Goal: Information Seeking & Learning: Learn about a topic

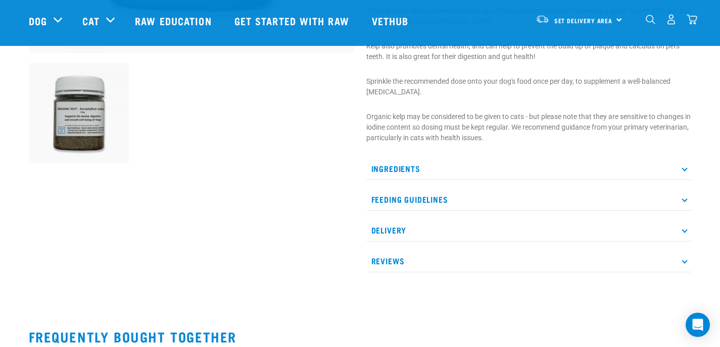
scroll to position [354, 0]
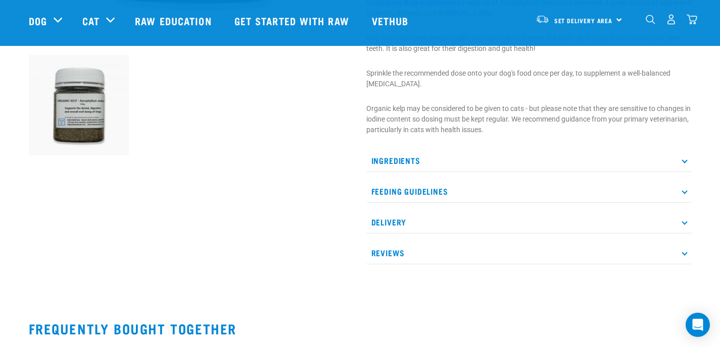
click at [430, 191] on p "Feeding Guidelines" at bounding box center [528, 191] width 325 height 23
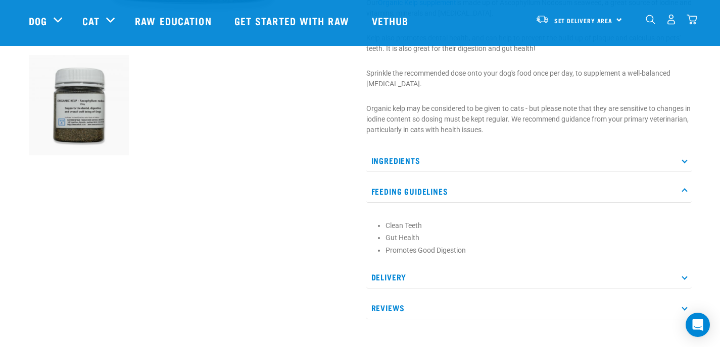
click at [415, 162] on p "Ingredients" at bounding box center [528, 160] width 325 height 23
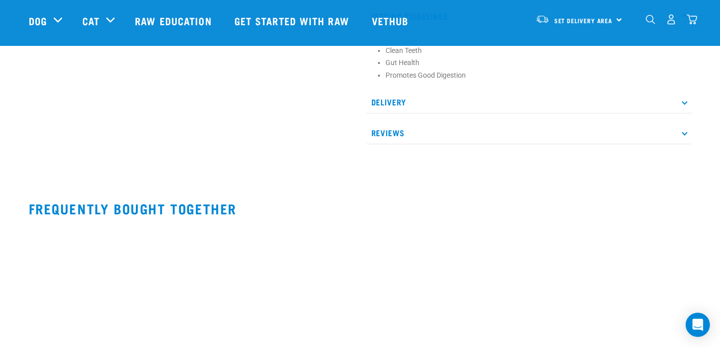
scroll to position [560, 0]
click at [400, 133] on p "Reviews" at bounding box center [528, 132] width 325 height 23
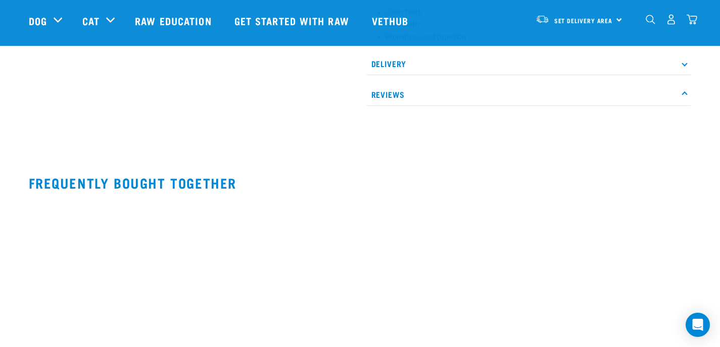
scroll to position [596, 0]
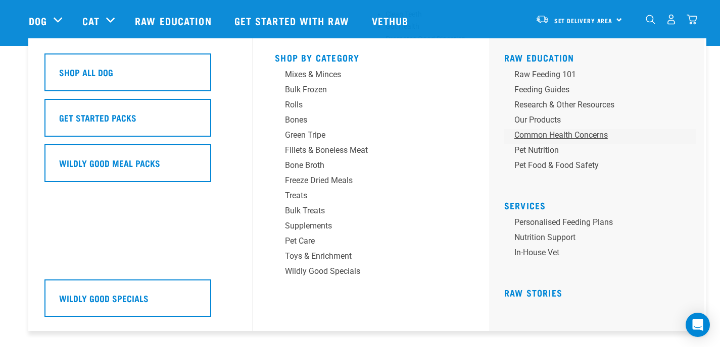
click at [538, 135] on div "Common Health Concerns" at bounding box center [593, 135] width 158 height 12
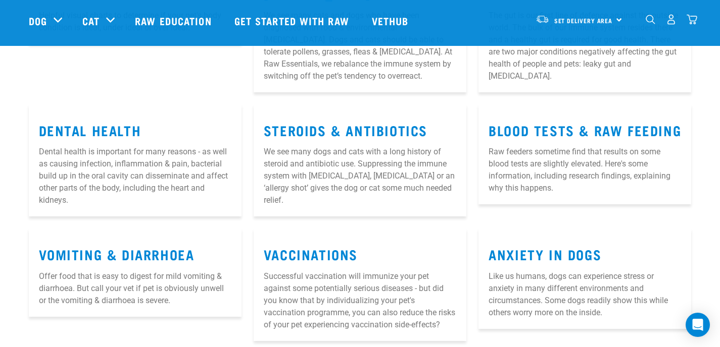
scroll to position [230, 0]
click at [101, 133] on link "Dental Health" at bounding box center [90, 130] width 103 height 8
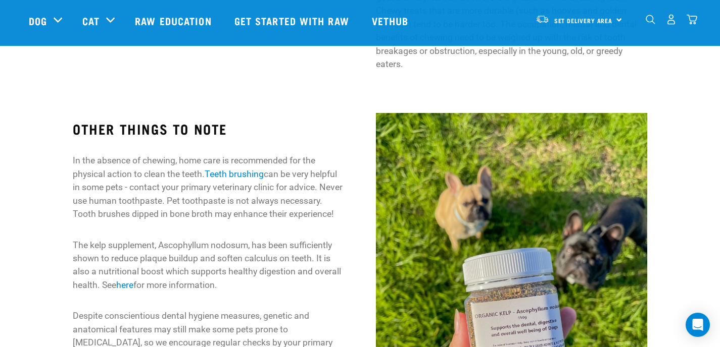
scroll to position [1430, 0]
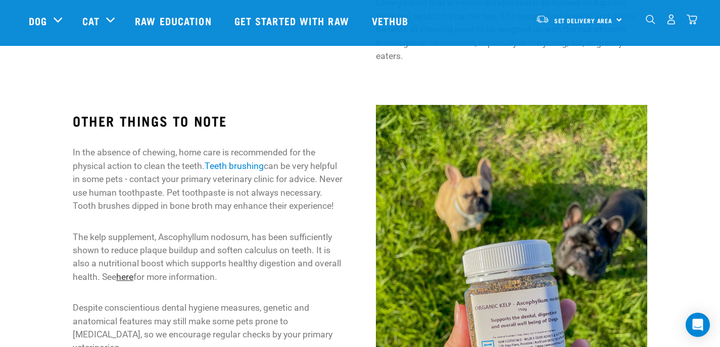
click at [127, 272] on link "here" at bounding box center [124, 277] width 17 height 10
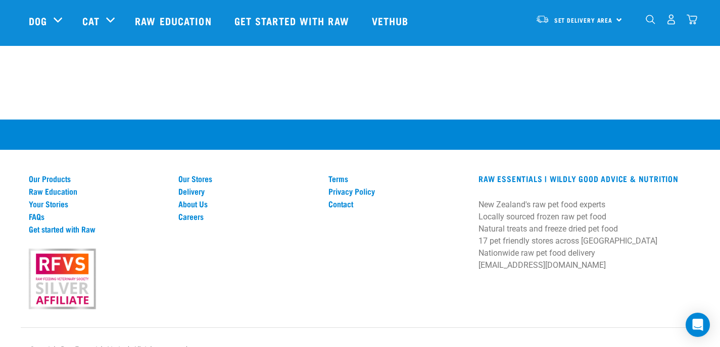
scroll to position [1339, 0]
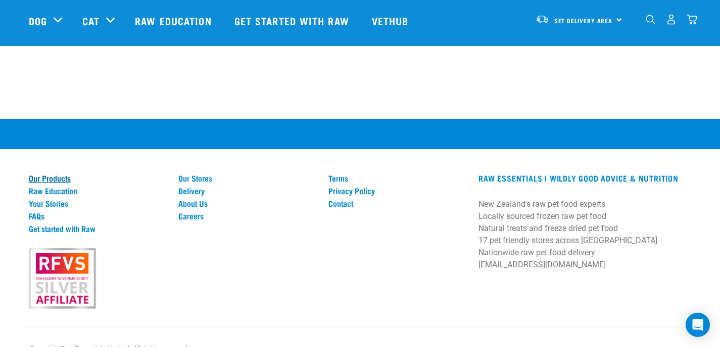
click at [40, 179] on link "Our Products" at bounding box center [98, 178] width 138 height 9
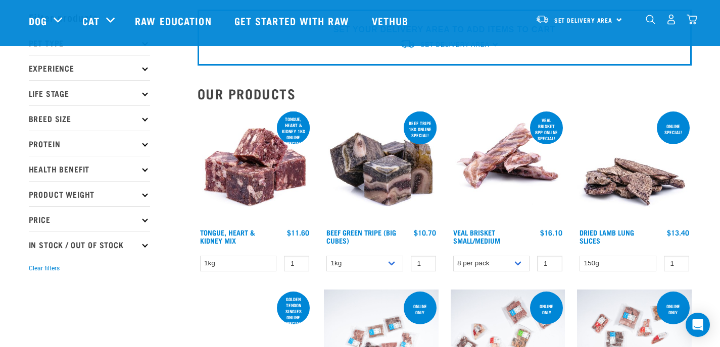
scroll to position [40, 0]
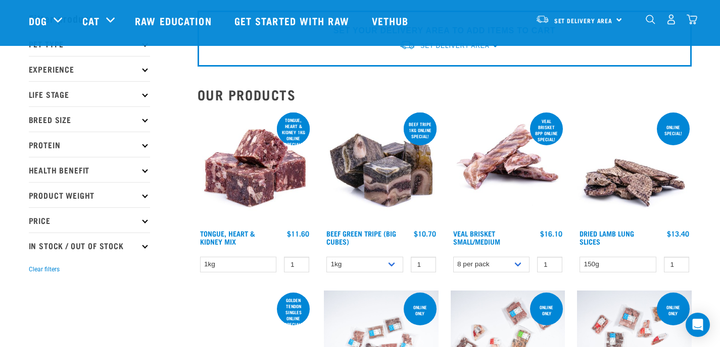
click at [88, 171] on p "Health Benefit" at bounding box center [89, 169] width 121 height 25
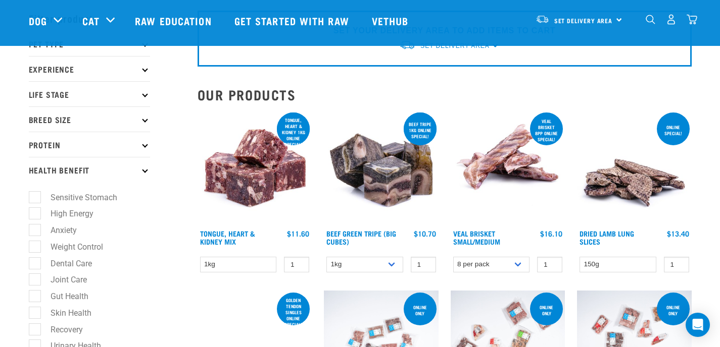
click at [88, 267] on label "Dental Care" at bounding box center [65, 264] width 62 height 13
click at [35, 265] on input "Dental Care" at bounding box center [32, 262] width 7 height 7
checkbox input "true"
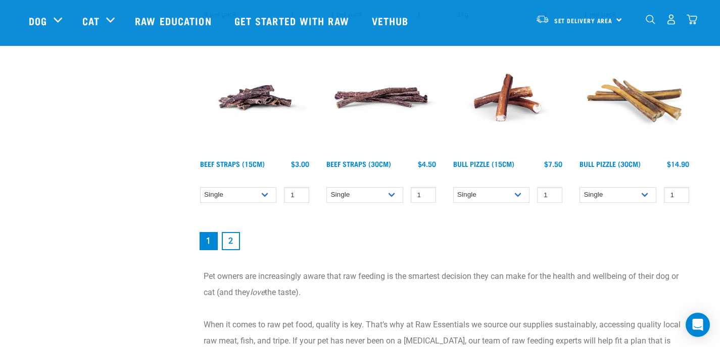
scroll to position [1468, 0]
click at [230, 234] on link "2" at bounding box center [231, 241] width 18 height 18
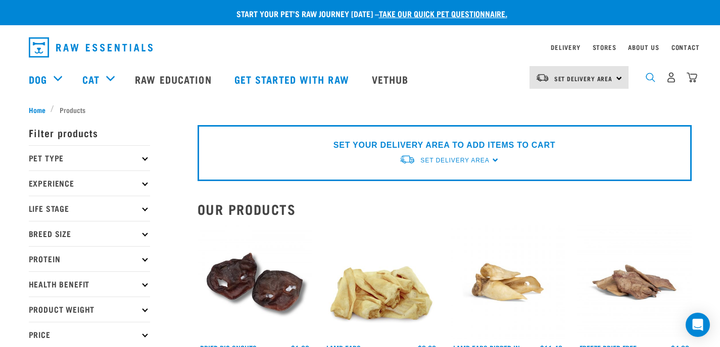
click at [648, 81] on img "dropdown navigation" at bounding box center [650, 78] width 10 height 10
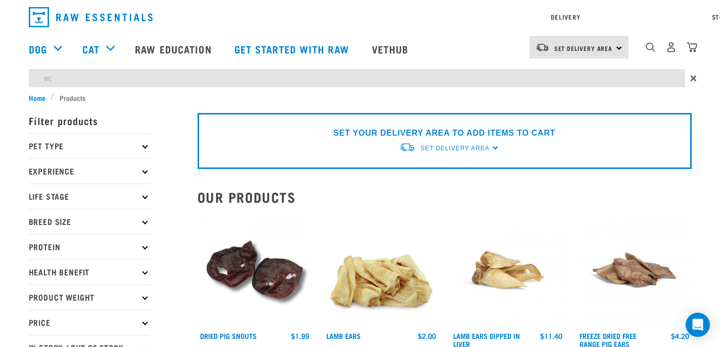
type input "a"
type input "ascophyllum nosodum"
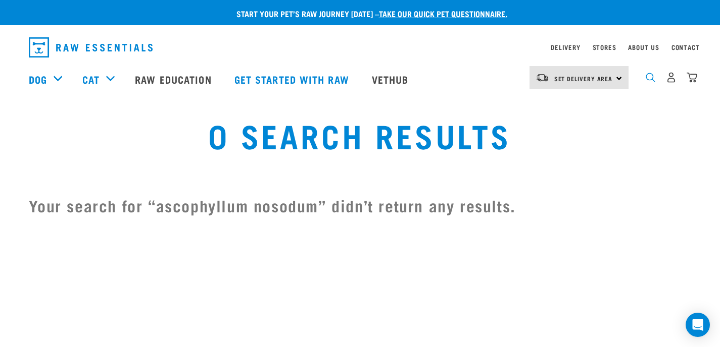
click at [650, 82] on img "dropdown navigation" at bounding box center [650, 78] width 10 height 10
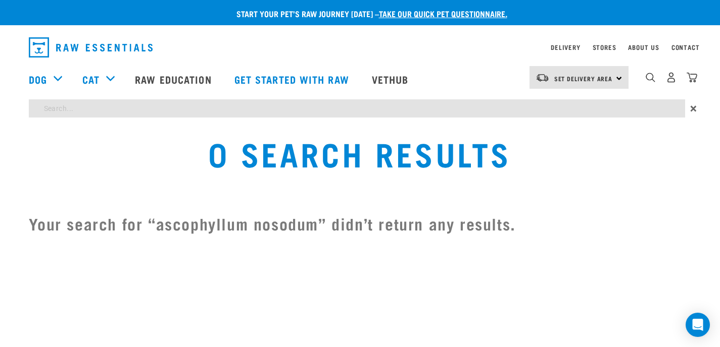
click at [569, 113] on div "Start your pet’s raw journey today – take our quick pet questionnaire. Delivery…" at bounding box center [360, 124] width 720 height 248
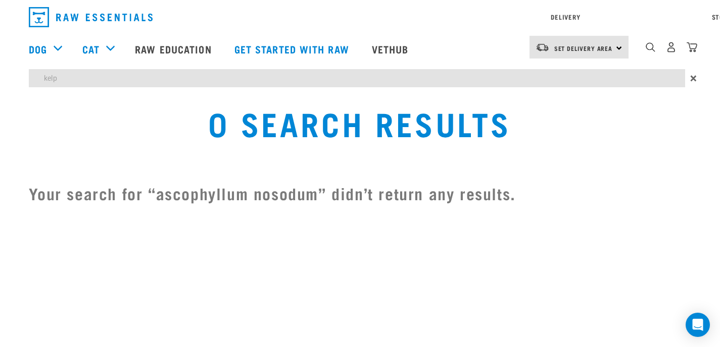
type input "kelp"
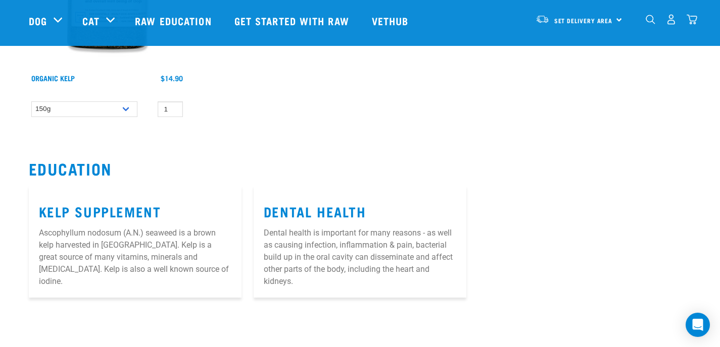
scroll to position [229, 0]
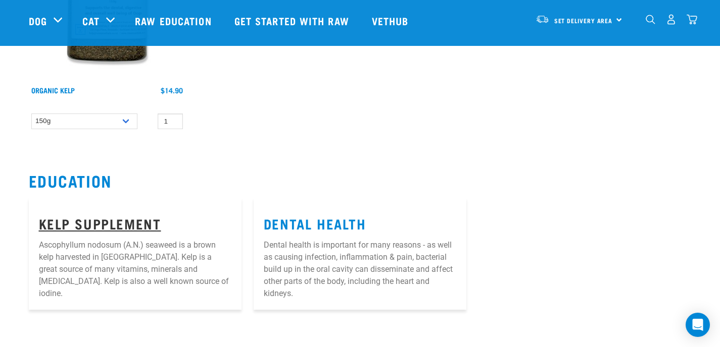
click at [147, 223] on link "Kelp Supplement" at bounding box center [100, 224] width 122 height 8
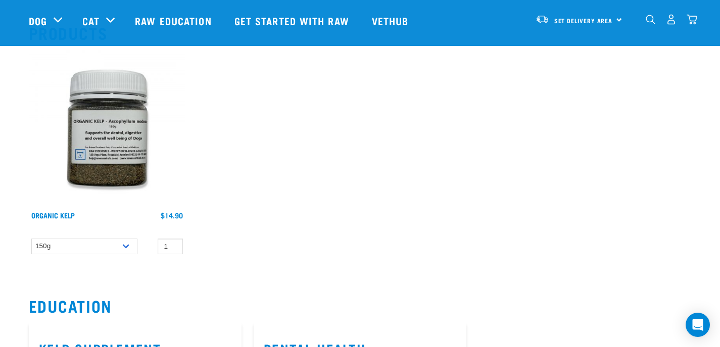
scroll to position [103, 0]
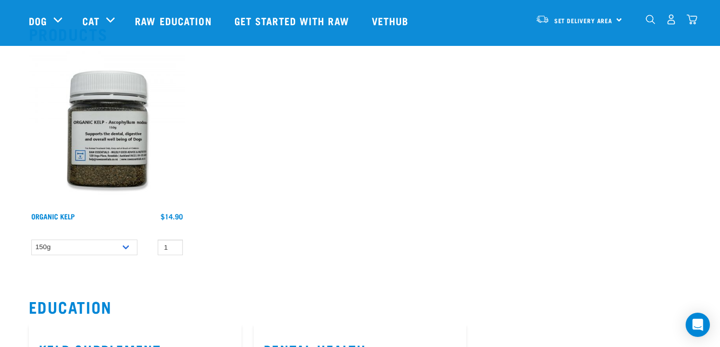
click at [111, 135] on img at bounding box center [107, 129] width 157 height 157
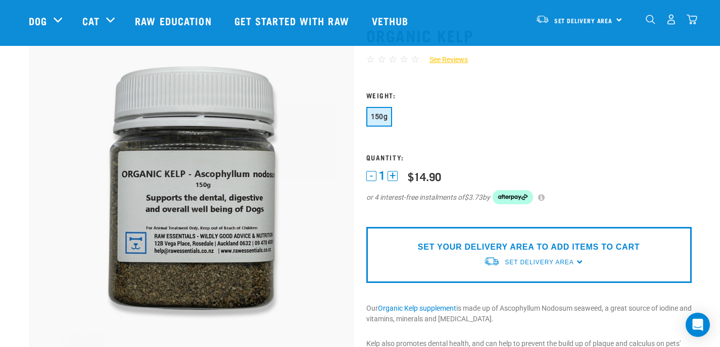
scroll to position [46, 0]
